Goal: Task Accomplishment & Management: Manage account settings

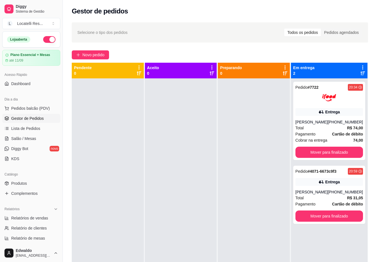
scroll to position [11, 0]
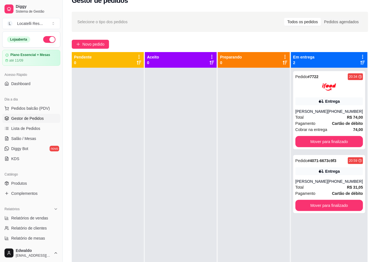
click at [44, 41] on button "button" at bounding box center [49, 39] width 12 height 7
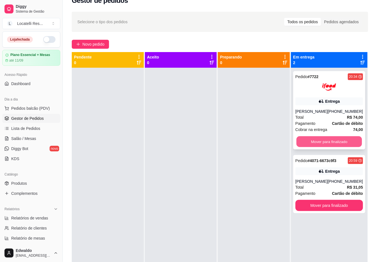
click at [312, 147] on button "Mover para finalizado" at bounding box center [329, 141] width 66 height 11
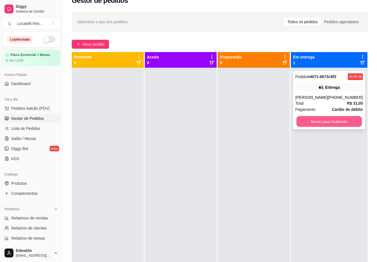
click at [312, 123] on button "Mover para finalizado" at bounding box center [329, 121] width 66 height 11
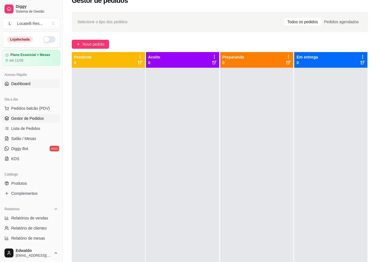
click at [21, 85] on span "Dashboard" at bounding box center [20, 84] width 19 height 6
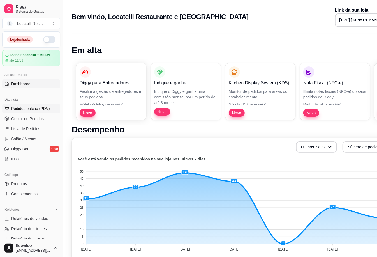
click at [28, 106] on span "Pedidos balcão (PDV)" at bounding box center [30, 109] width 39 height 6
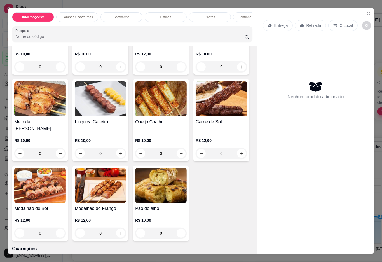
scroll to position [672, 0]
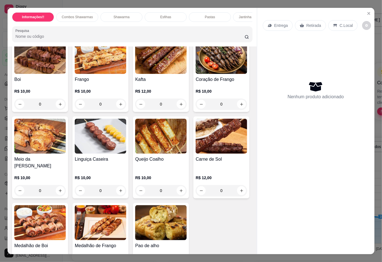
click at [59, 110] on div "0" at bounding box center [40, 104] width 52 height 11
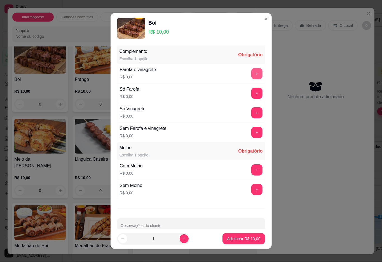
click at [252, 78] on button "+" at bounding box center [257, 73] width 11 height 11
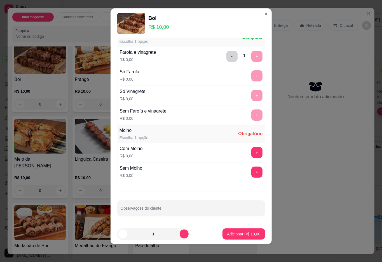
scroll to position [14, 0]
click at [252, 157] on button "+" at bounding box center [257, 152] width 11 height 11
click at [241, 236] on p "Adicionar R$ 10,00" at bounding box center [243, 234] width 33 height 6
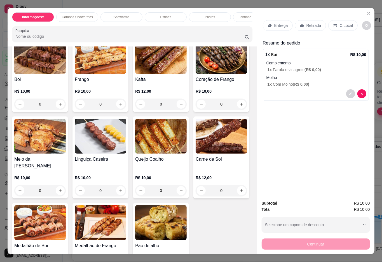
click at [66, 154] on img at bounding box center [40, 136] width 52 height 35
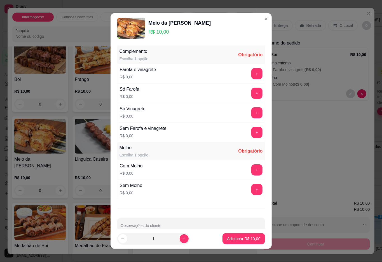
click at [251, 73] on div "Farofa e vinagrete R$ 0,00 +" at bounding box center [191, 74] width 148 height 20
click at [252, 73] on button "+" at bounding box center [257, 73] width 11 height 11
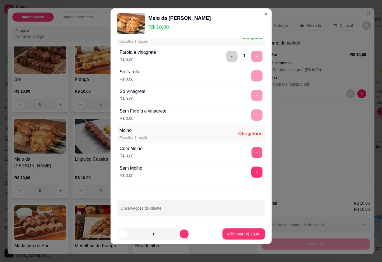
click at [252, 150] on button "+" at bounding box center [257, 152] width 11 height 11
click at [237, 236] on p "Adicionar R$ 10,00" at bounding box center [244, 234] width 32 height 5
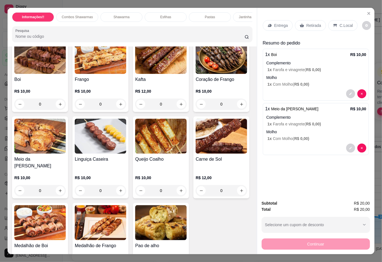
click at [196, 74] on img at bounding box center [222, 56] width 52 height 35
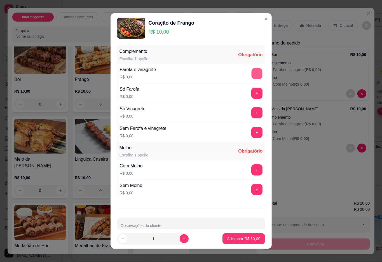
click at [252, 69] on button "+" at bounding box center [257, 73] width 11 height 11
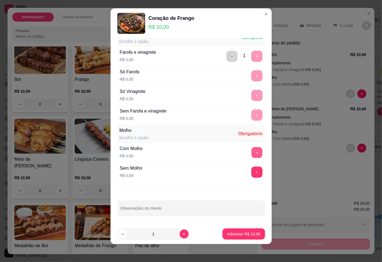
click at [252, 149] on button "+" at bounding box center [257, 152] width 11 height 11
click at [236, 234] on p "Adicionar R$ 10,00" at bounding box center [244, 234] width 32 height 5
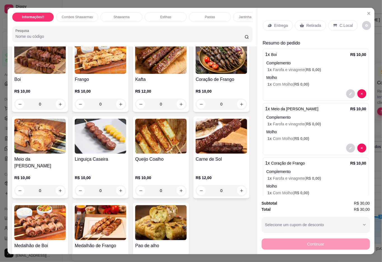
click at [97, 83] on h4 "Frango" at bounding box center [101, 79] width 52 height 7
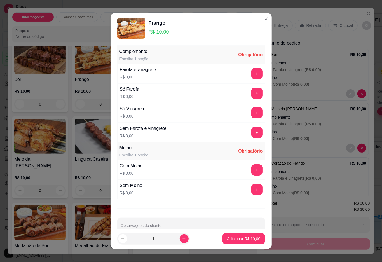
click at [237, 80] on div "Farofa e vinagrete R$ 0,00 +" at bounding box center [191, 74] width 148 height 20
click at [252, 76] on button "+" at bounding box center [257, 73] width 11 height 11
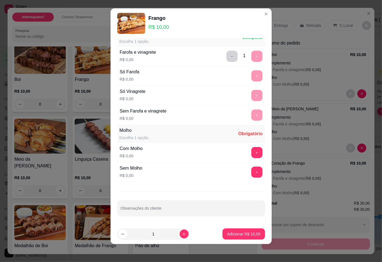
click at [245, 147] on div "Com Molho R$ 0,00 +" at bounding box center [191, 153] width 148 height 20
click at [252, 148] on button "+" at bounding box center [257, 152] width 11 height 11
click at [180, 231] on button "increase-product-quantity" at bounding box center [184, 234] width 9 height 9
type input "2"
click at [239, 234] on p "Adicionar R$ 20,00" at bounding box center [243, 234] width 33 height 6
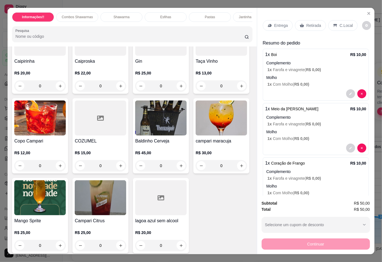
scroll to position [1755, 0]
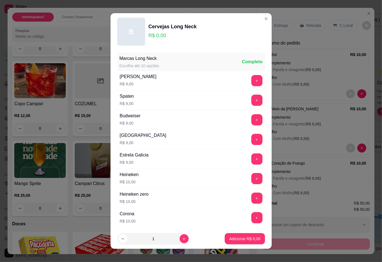
scroll to position [37, 0]
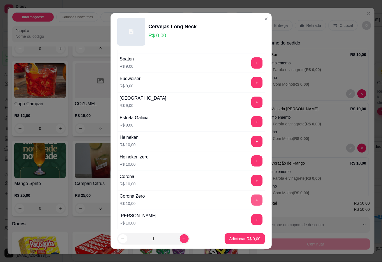
click at [252, 203] on button "+" at bounding box center [257, 200] width 11 height 11
click at [236, 239] on p "Adicionar R$ 10,00" at bounding box center [244, 238] width 32 height 5
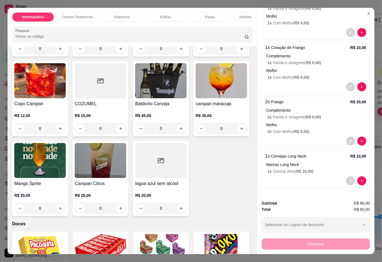
scroll to position [0, 0]
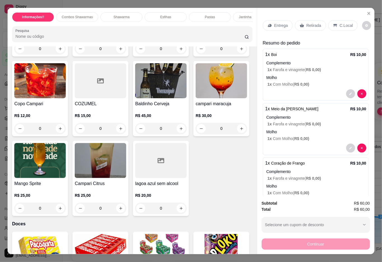
click at [313, 24] on p "Retirada" at bounding box center [314, 26] width 15 height 6
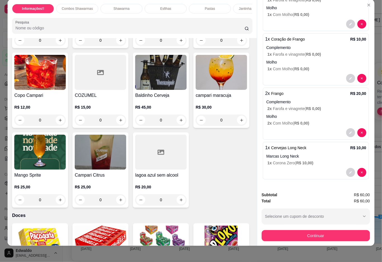
scroll to position [13, 0]
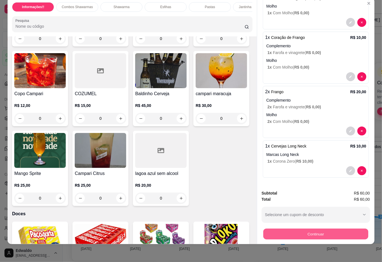
click at [317, 232] on button "Continuar" at bounding box center [315, 234] width 105 height 11
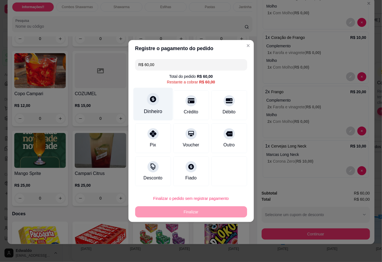
click at [146, 107] on div "Dinheiro" at bounding box center [152, 104] width 39 height 33
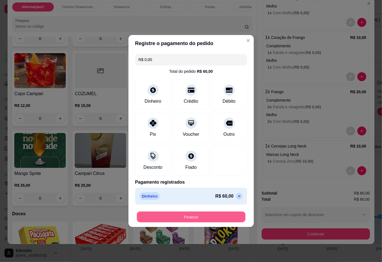
click at [206, 222] on button "Finalizar" at bounding box center [191, 217] width 109 height 11
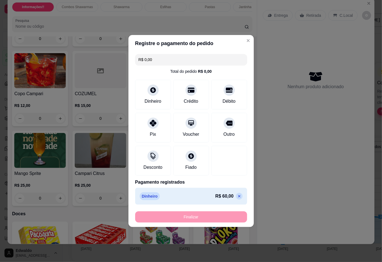
type input "-R$ 60,00"
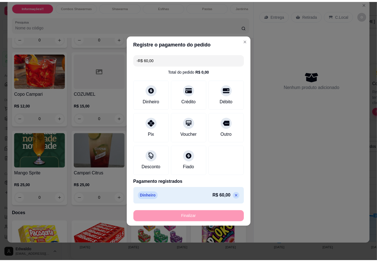
scroll to position [0, 0]
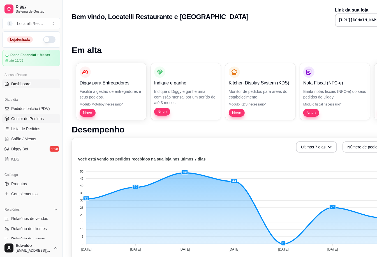
click at [26, 118] on span "Gestor de Pedidos" at bounding box center [27, 119] width 32 height 6
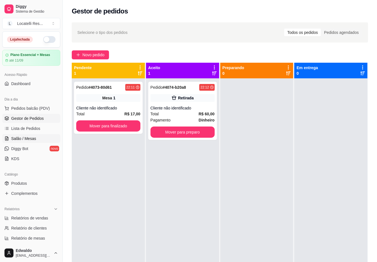
click at [28, 141] on span "Salão / Mesas" at bounding box center [23, 139] width 25 height 6
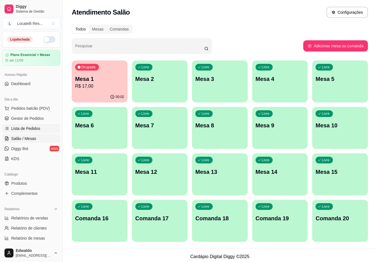
click at [33, 129] on span "Lista de Pedidos" at bounding box center [25, 129] width 29 height 6
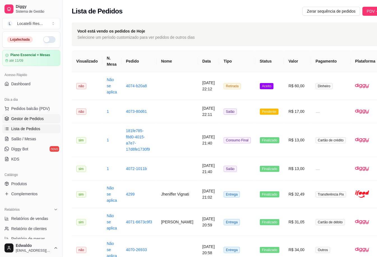
click at [30, 120] on span "Gestor de Pedidos" at bounding box center [27, 119] width 32 height 6
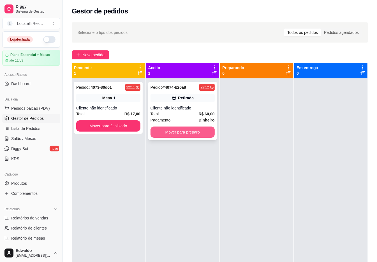
click at [170, 129] on button "Mover para preparo" at bounding box center [182, 132] width 64 height 11
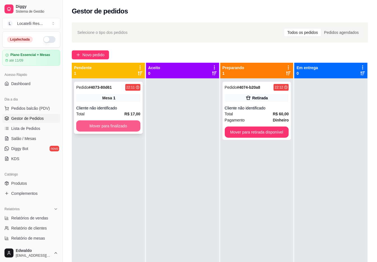
click at [118, 124] on button "Mover para finalizado" at bounding box center [108, 125] width 64 height 11
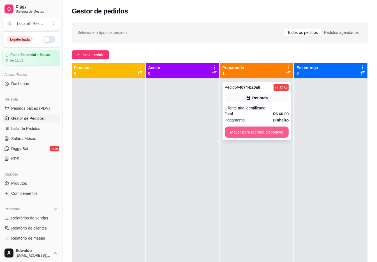
click at [258, 132] on button "Mover para retirada disponível" at bounding box center [257, 132] width 64 height 11
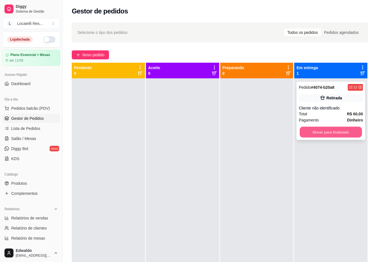
click at [303, 134] on button "Mover para finalizado" at bounding box center [331, 132] width 62 height 11
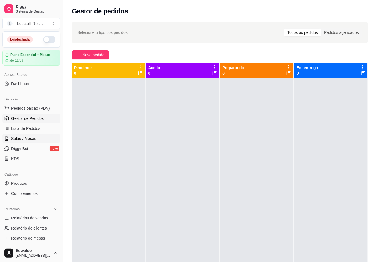
click at [30, 135] on link "Salão / Mesas" at bounding box center [31, 138] width 58 height 9
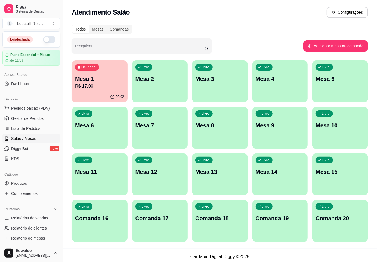
click at [94, 84] on p "R$ 17,00" at bounding box center [99, 86] width 49 height 7
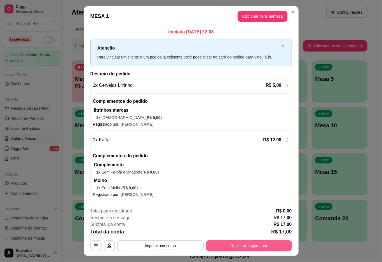
click at [224, 248] on button "Registrar pagamento" at bounding box center [249, 245] width 86 height 11
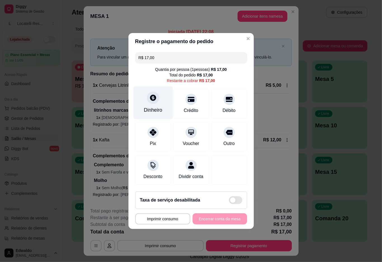
click at [153, 96] on icon at bounding box center [153, 98] width 6 height 6
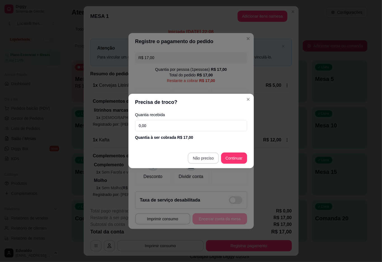
click at [202, 151] on footer "Não preciso Continuar" at bounding box center [191, 158] width 125 height 20
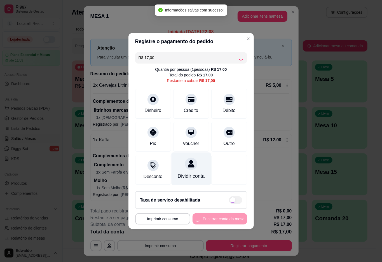
type input "R$ 0,00"
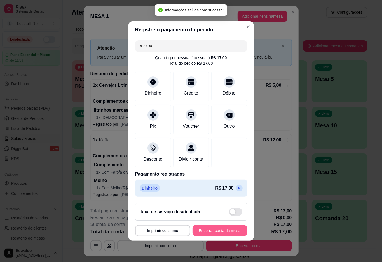
click at [211, 234] on button "Encerrar conta da mesa" at bounding box center [220, 230] width 55 height 11
